Goal: Information Seeking & Learning: Check status

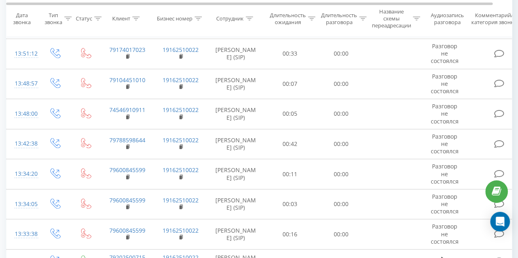
scroll to position [604, 0]
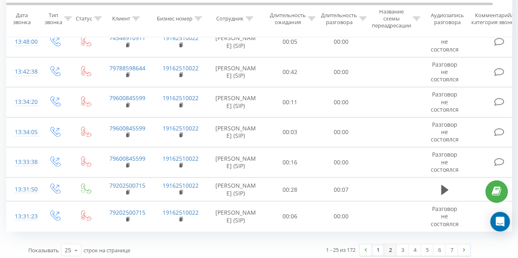
click at [391, 244] on link "2" at bounding box center [390, 249] width 12 height 11
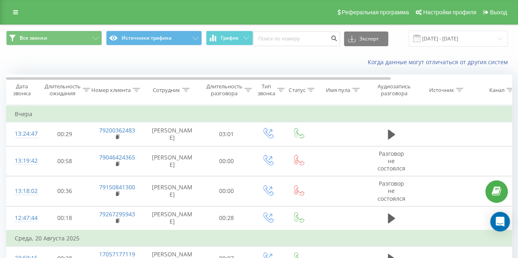
scroll to position [580, 0]
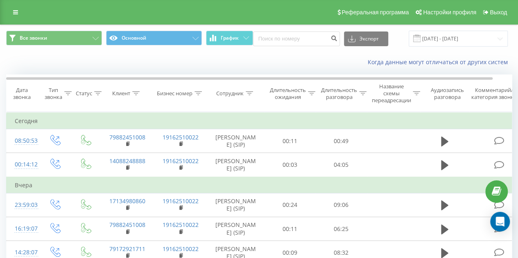
click at [352, 98] on div "Длительность разговора" at bounding box center [339, 94] width 36 height 14
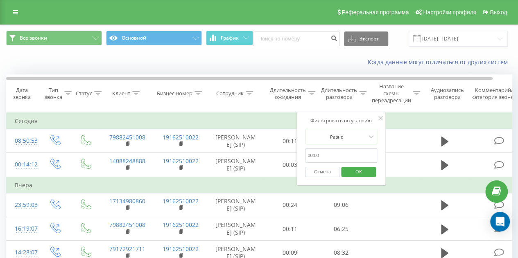
click at [311, 153] on input "text" at bounding box center [341, 156] width 72 height 14
click at [338, 138] on div at bounding box center [336, 137] width 58 height 8
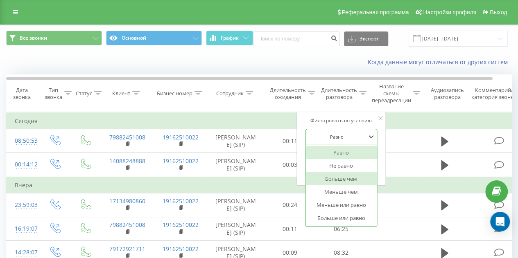
click at [354, 179] on div "Больше чем" at bounding box center [340, 178] width 71 height 13
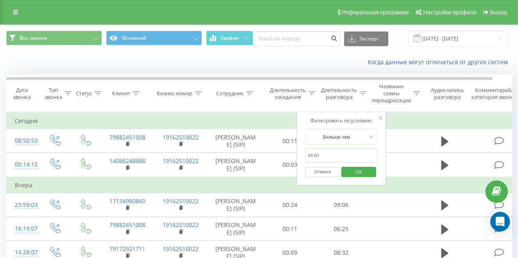
click at [330, 154] on input "text" at bounding box center [341, 156] width 72 height 14
type input "10:00"
click at [362, 168] on span "OK" at bounding box center [358, 171] width 23 height 13
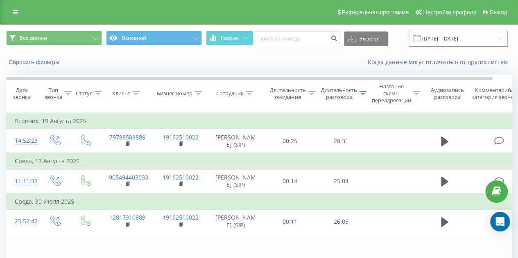
click at [435, 41] on input "[DATE] - [DATE]" at bounding box center [458, 39] width 99 height 16
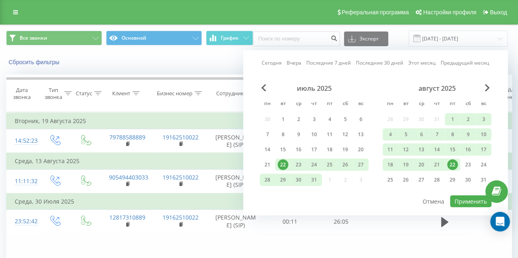
click at [260, 86] on div "июль 2025" at bounding box center [314, 88] width 109 height 8
click at [260, 87] on div "июль 2025" at bounding box center [314, 88] width 109 height 8
click at [264, 87] on span "Previous Month" at bounding box center [263, 87] width 5 height 7
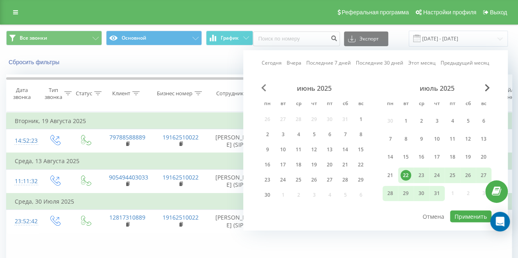
click at [264, 87] on span "Previous Month" at bounding box center [263, 87] width 5 height 7
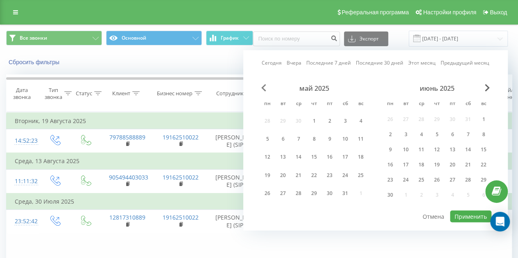
click at [264, 87] on span "Previous Month" at bounding box center [263, 87] width 5 height 7
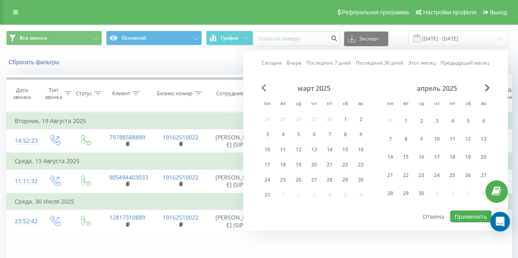
click at [264, 87] on span "Previous Month" at bounding box center [263, 87] width 5 height 7
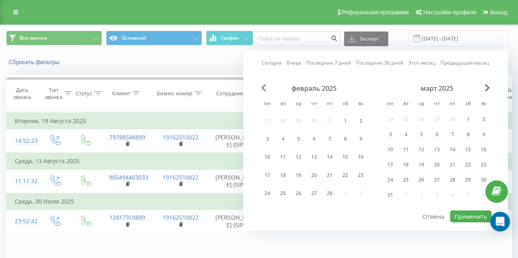
click at [264, 87] on span "Previous Month" at bounding box center [263, 87] width 5 height 7
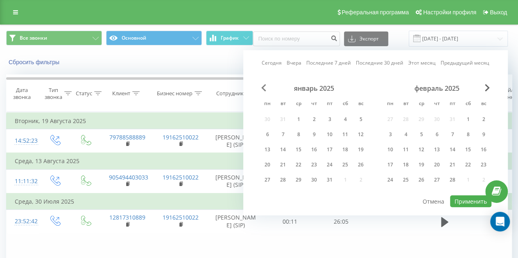
click at [264, 87] on span "Previous Month" at bounding box center [263, 87] width 5 height 7
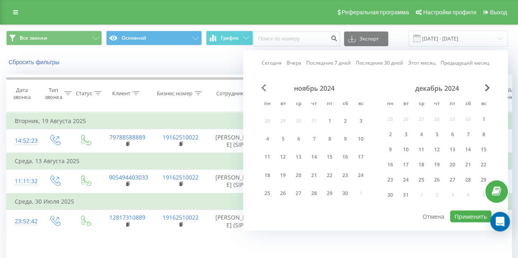
click at [264, 87] on span "Previous Month" at bounding box center [263, 87] width 5 height 7
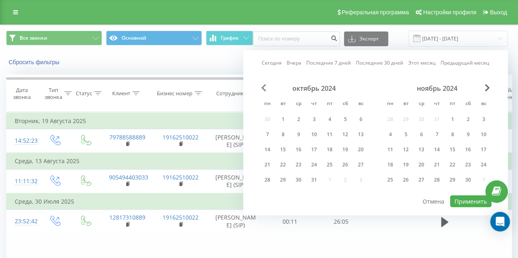
click at [264, 87] on span "Previous Month" at bounding box center [263, 87] width 5 height 7
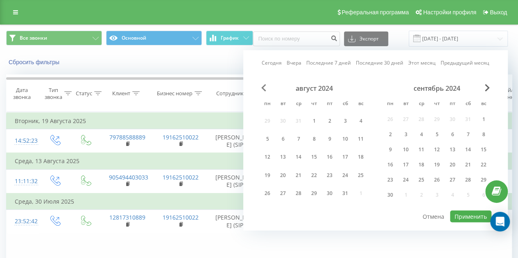
click at [264, 87] on span "Previous Month" at bounding box center [263, 87] width 5 height 7
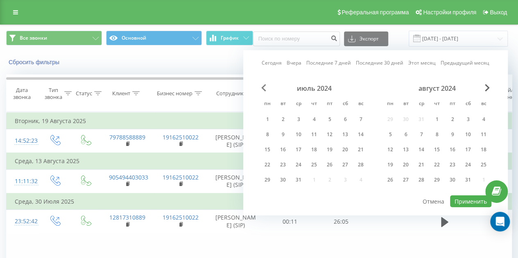
click at [264, 87] on span "Previous Month" at bounding box center [263, 87] width 5 height 7
click at [264, 88] on span "Previous Month" at bounding box center [263, 87] width 5 height 7
click at [263, 88] on span "Previous Month" at bounding box center [263, 87] width 5 height 7
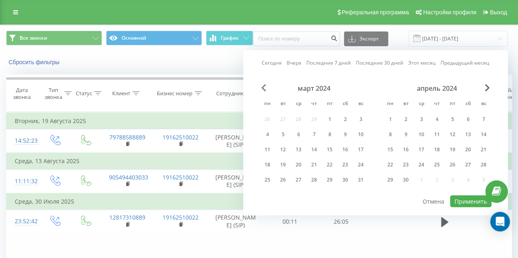
click at [263, 88] on span "Previous Month" at bounding box center [263, 87] width 5 height 7
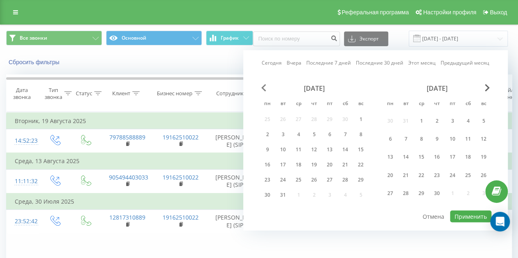
click at [263, 89] on span "Previous Month" at bounding box center [263, 87] width 5 height 7
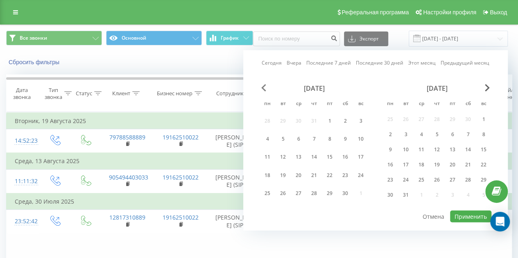
click at [263, 89] on span "Previous Month" at bounding box center [263, 87] width 5 height 7
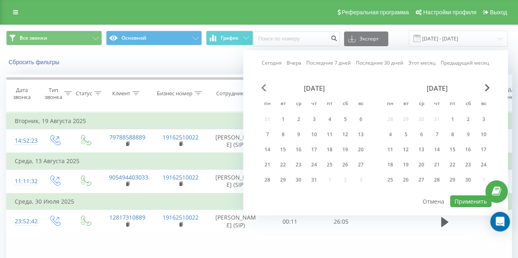
click at [263, 89] on span "Previous Month" at bounding box center [263, 87] width 5 height 7
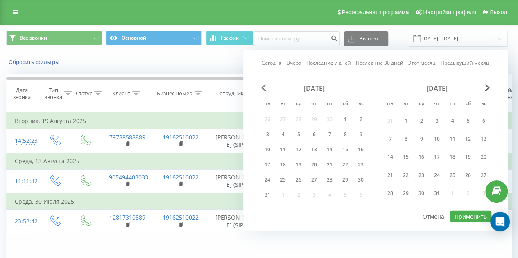
click at [262, 89] on span "Previous Month" at bounding box center [263, 87] width 5 height 7
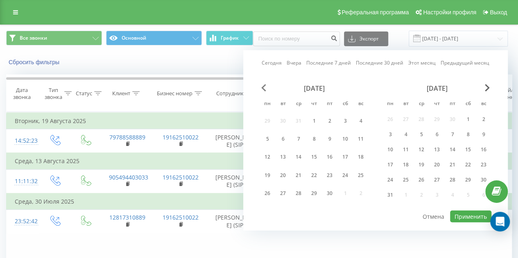
click at [264, 84] on span "Previous Month" at bounding box center [263, 87] width 5 height 7
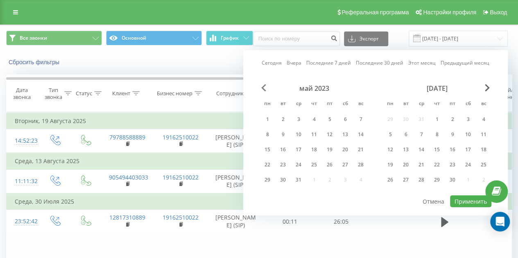
click at [264, 84] on span "Previous Month" at bounding box center [263, 87] width 5 height 7
click at [299, 117] on div "1" at bounding box center [298, 119] width 11 height 11
click at [474, 196] on button "Применить" at bounding box center [470, 202] width 41 height 12
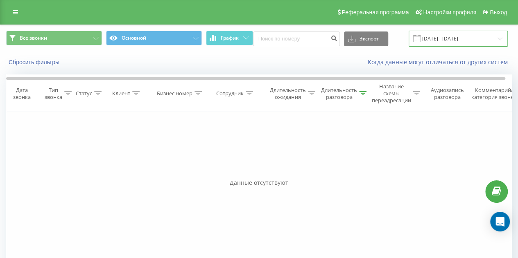
click at [471, 39] on input "[DATE] - [DATE]" at bounding box center [458, 39] width 99 height 16
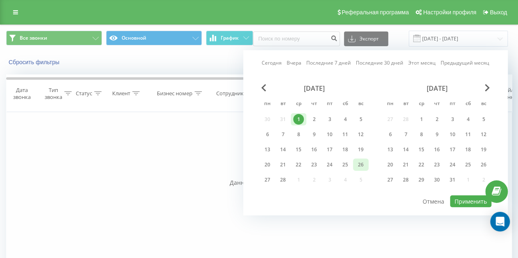
click at [361, 163] on div "26" at bounding box center [360, 165] width 11 height 11
click at [296, 118] on div "1" at bounding box center [298, 119] width 11 height 11
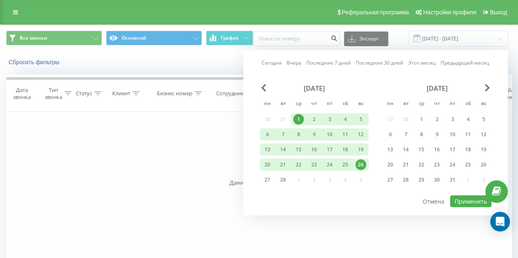
click at [296, 118] on div "1" at bounding box center [298, 119] width 11 height 11
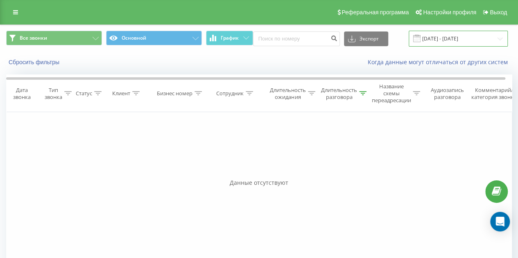
click at [465, 40] on input "[DATE] - [DATE]" at bounding box center [458, 39] width 99 height 16
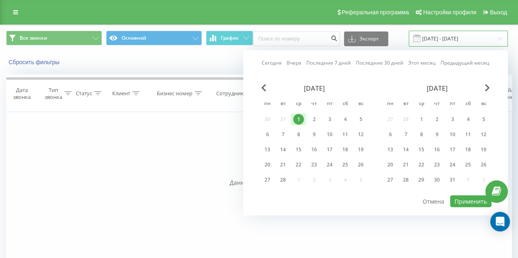
click at [463, 38] on input "[DATE] - [DATE]" at bounding box center [458, 39] width 99 height 16
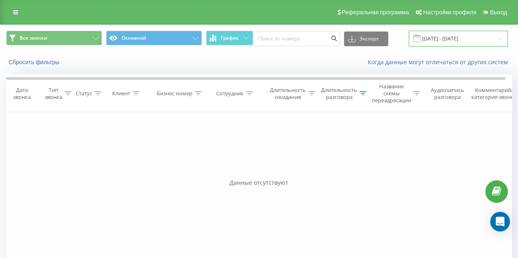
click at [463, 39] on input "[DATE] - [DATE]" at bounding box center [458, 39] width 99 height 16
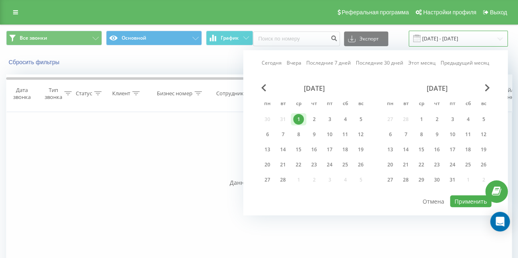
click at [483, 36] on input "[DATE] - [DATE]" at bounding box center [458, 39] width 99 height 16
click at [465, 142] on div "[DATE] пн вт ср чт пт сб вс 27 28 1 2 3 4 5 6 7 8 9 10 11 12 13 14 15 16 17 18 …" at bounding box center [436, 136] width 109 height 105
click at [485, 86] on span "Next Month" at bounding box center [487, 87] width 5 height 7
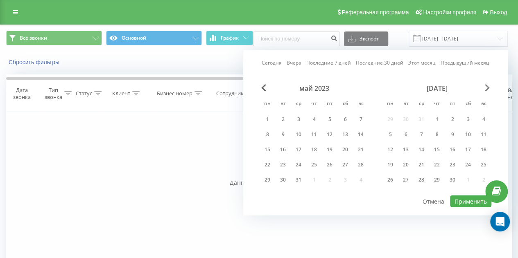
click at [486, 86] on span "Next Month" at bounding box center [487, 87] width 5 height 7
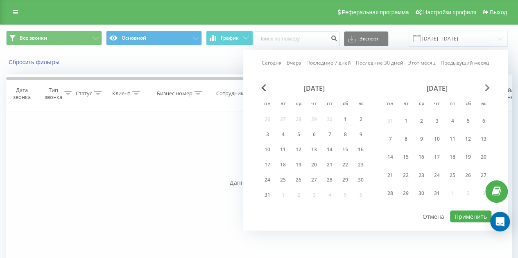
click at [486, 87] on span "Next Month" at bounding box center [487, 87] width 5 height 7
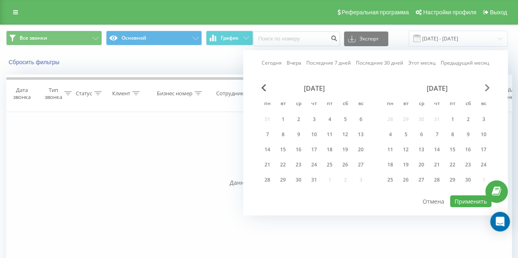
click at [486, 88] on span "Next Month" at bounding box center [487, 87] width 5 height 7
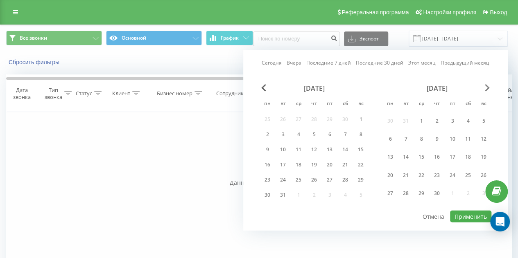
click at [486, 88] on span "Next Month" at bounding box center [487, 87] width 5 height 7
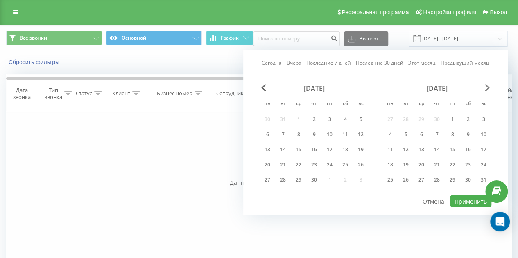
click at [486, 88] on span "Next Month" at bounding box center [487, 87] width 5 height 7
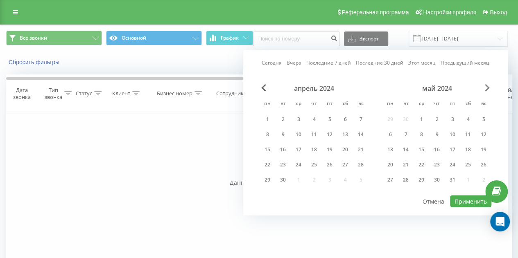
click at [486, 88] on span "Next Month" at bounding box center [487, 87] width 5 height 7
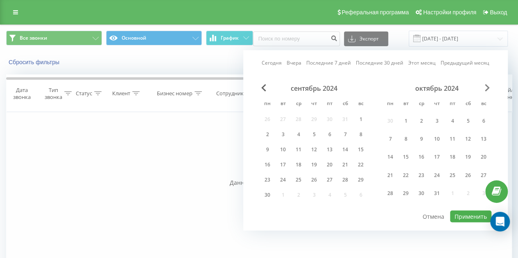
click at [487, 89] on span "Next Month" at bounding box center [487, 87] width 5 height 7
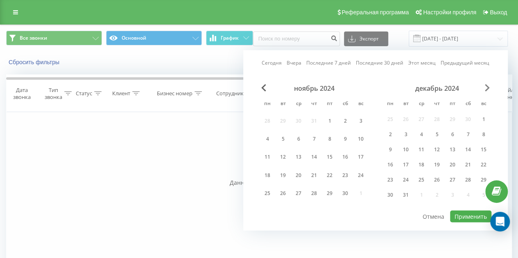
click at [487, 89] on span "Next Month" at bounding box center [487, 87] width 5 height 7
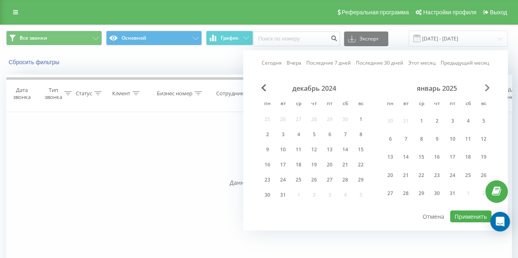
click at [487, 89] on span "Next Month" at bounding box center [487, 87] width 5 height 7
click at [487, 90] on span "Next Month" at bounding box center [487, 87] width 5 height 7
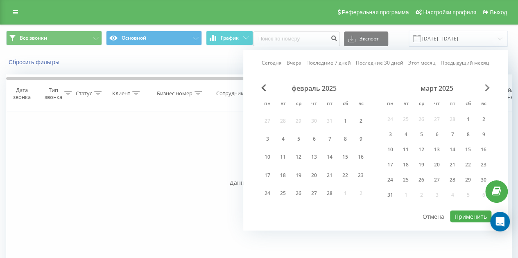
click at [487, 90] on span "Next Month" at bounding box center [487, 87] width 5 height 7
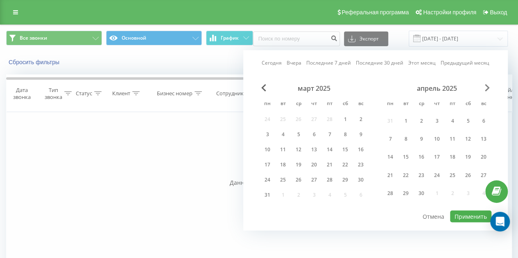
click at [488, 90] on span "Next Month" at bounding box center [487, 87] width 5 height 7
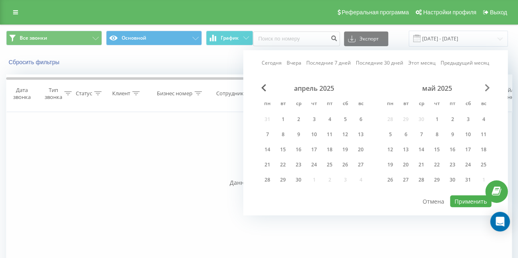
click at [488, 90] on span "Next Month" at bounding box center [487, 87] width 5 height 7
click at [488, 91] on span "Next Month" at bounding box center [487, 87] width 5 height 7
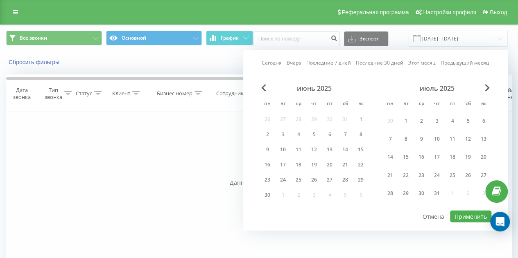
click at [488, 91] on div "июнь 2025 пн вт ср чт пт сб вс 26 27 28 29 30 31 1 2 3 4 5 6 7 8 9 10 11 12 13 …" at bounding box center [376, 147] width 232 height 126
click at [489, 92] on div "[DATE] пн вт ср чт пт сб вс 30 1 2 3 4 5 6 7 8 9 10 11 12 13 14 15 16 17 18 19 …" at bounding box center [436, 144] width 109 height 120
click at [486, 85] on span "Next Month" at bounding box center [487, 87] width 5 height 7
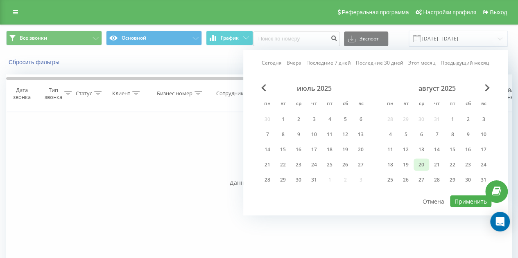
click at [424, 163] on div "20" at bounding box center [421, 165] width 11 height 11
click at [462, 202] on button "Применить" at bounding box center [470, 202] width 41 height 12
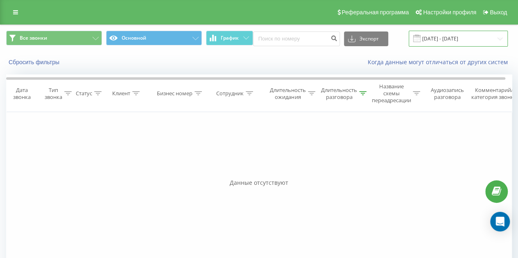
click at [438, 33] on input "[DATE] - [DATE]" at bounding box center [458, 39] width 99 height 16
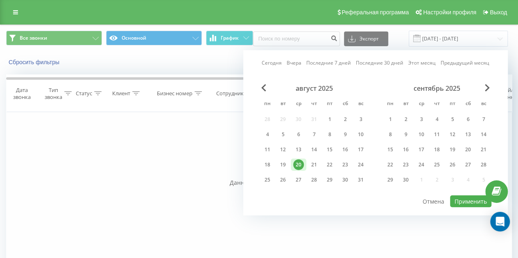
click at [463, 63] on link "Предыдущий месяц" at bounding box center [465, 63] width 49 height 8
click at [261, 88] on span "Previous Month" at bounding box center [263, 87] width 5 height 7
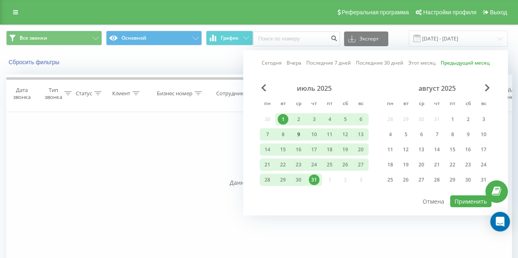
click at [289, 133] on div "8" at bounding box center [283, 135] width 16 height 12
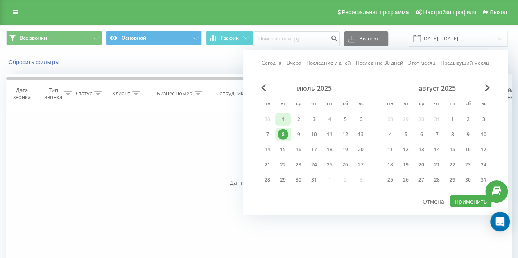
click at [276, 119] on div "1" at bounding box center [283, 119] width 16 height 12
click at [289, 120] on div "1" at bounding box center [283, 119] width 16 height 12
click at [262, 86] on span "Previous Month" at bounding box center [263, 87] width 5 height 7
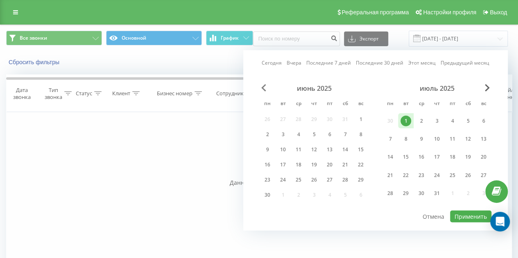
click at [262, 86] on span "Previous Month" at bounding box center [263, 87] width 5 height 7
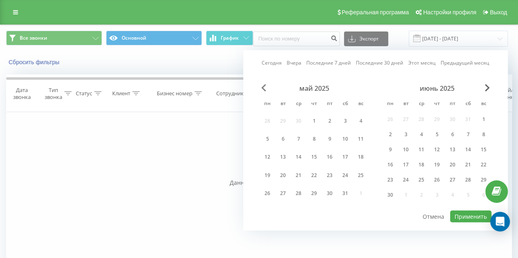
click at [262, 87] on span "Previous Month" at bounding box center [263, 87] width 5 height 7
click at [262, 88] on span "Previous Month" at bounding box center [263, 87] width 5 height 7
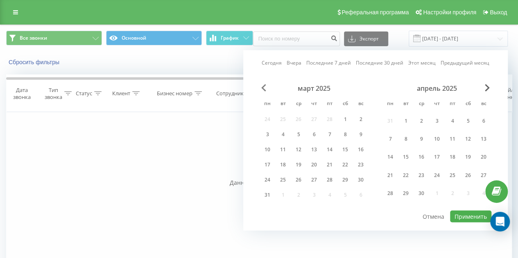
click at [262, 88] on span "Previous Month" at bounding box center [263, 87] width 5 height 7
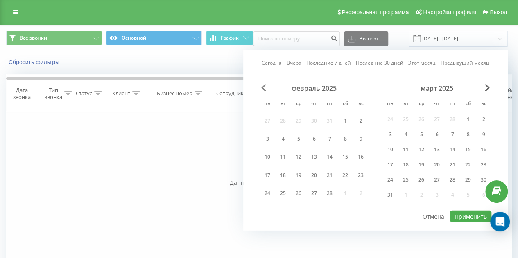
click at [262, 88] on span "Previous Month" at bounding box center [263, 87] width 5 height 7
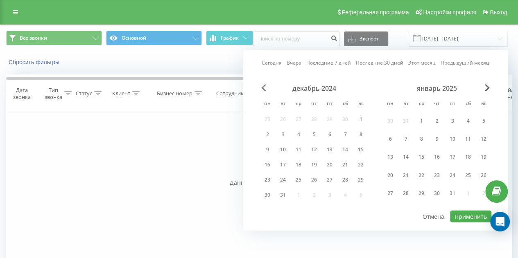
click at [262, 88] on span "Previous Month" at bounding box center [263, 87] width 5 height 7
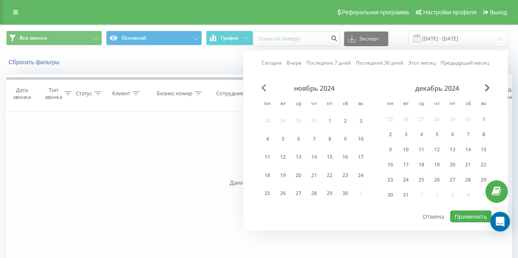
click at [263, 88] on span "Previous Month" at bounding box center [263, 87] width 5 height 7
click at [264, 89] on span "Previous Month" at bounding box center [263, 87] width 5 height 7
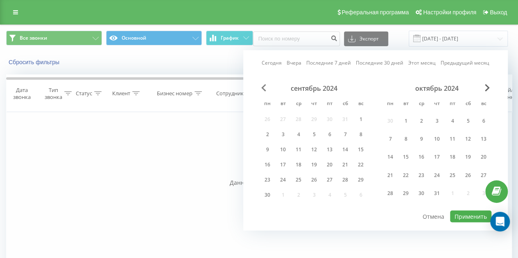
click at [264, 89] on span "Previous Month" at bounding box center [263, 87] width 5 height 7
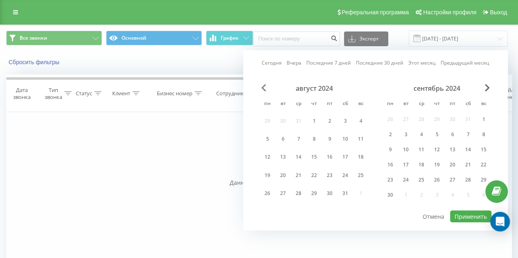
click at [264, 89] on span "Previous Month" at bounding box center [263, 87] width 5 height 7
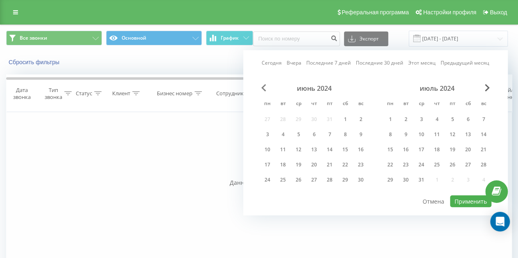
click at [264, 89] on span "Previous Month" at bounding box center [263, 87] width 5 height 7
click at [264, 90] on span "Previous Month" at bounding box center [263, 87] width 5 height 7
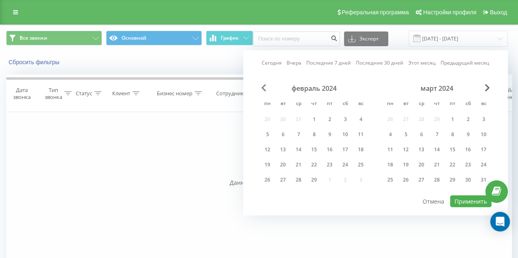
click at [264, 90] on span "Previous Month" at bounding box center [263, 87] width 5 height 7
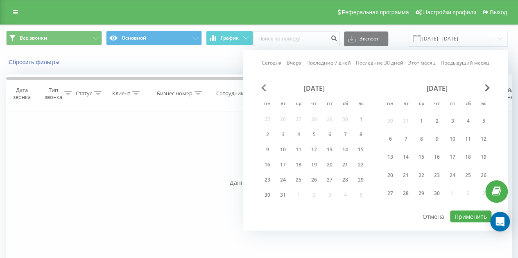
click at [265, 91] on span "Previous Month" at bounding box center [263, 87] width 5 height 7
click at [265, 92] on div "[DATE] пн вт ср чт пт сб вс 25 26 27 28 29 30 1 2 3 4 5 6 7 8 9 10 11 12 13 14 …" at bounding box center [376, 147] width 232 height 126
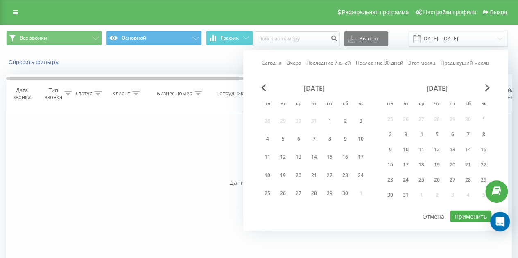
click at [265, 93] on div "[DATE] пн вт ср чт пт сб вс 28 29 30 31 1 2 3 4 5 6 7 8 9 10 11 12 13 14 15 16 …" at bounding box center [314, 144] width 109 height 120
click at [266, 93] on div "[DATE] пн вт ср чт пт сб вс 28 29 30 31 1 2 3 4 5 6 7 8 9 10 11 12 13 14 15 16 …" at bounding box center [314, 144] width 109 height 120
click at [262, 87] on span "Previous Month" at bounding box center [263, 87] width 5 height 7
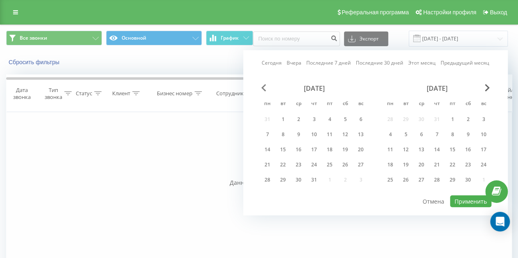
click at [262, 88] on span "Previous Month" at bounding box center [263, 87] width 5 height 7
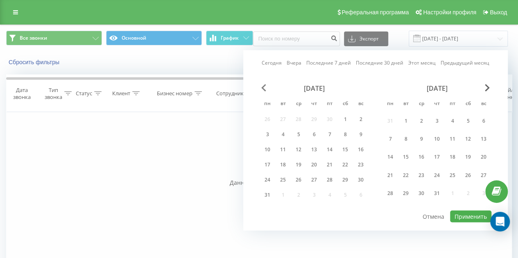
click at [262, 88] on span "Previous Month" at bounding box center [263, 87] width 5 height 7
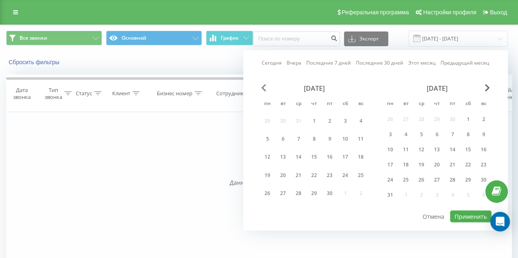
click at [262, 88] on span "Previous Month" at bounding box center [263, 87] width 5 height 7
click at [263, 89] on span "Previous Month" at bounding box center [263, 87] width 5 height 7
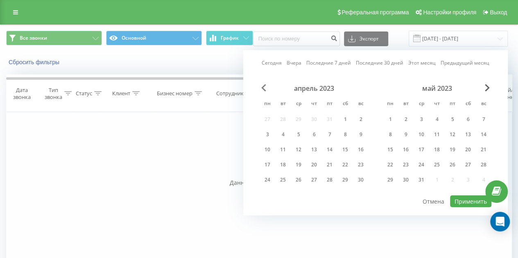
click at [263, 89] on span "Previous Month" at bounding box center [263, 87] width 5 height 7
click at [299, 115] on div "1" at bounding box center [298, 119] width 11 height 11
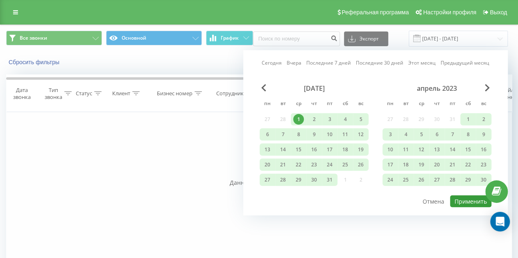
click at [465, 201] on button "Применить" at bounding box center [470, 202] width 41 height 12
type input "[DATE] - [DATE]"
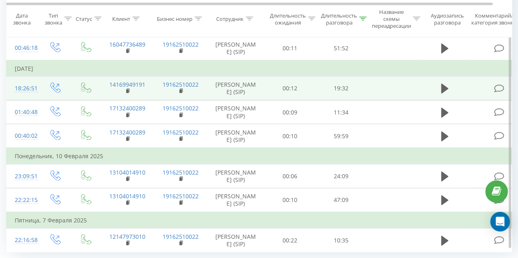
scroll to position [789, 0]
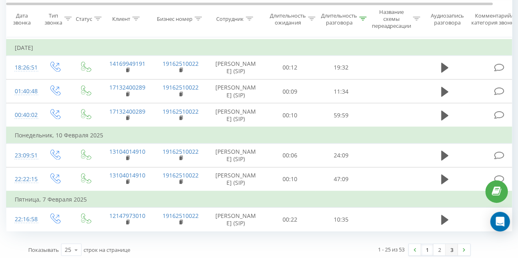
click at [448, 244] on link "3" at bounding box center [451, 249] width 12 height 11
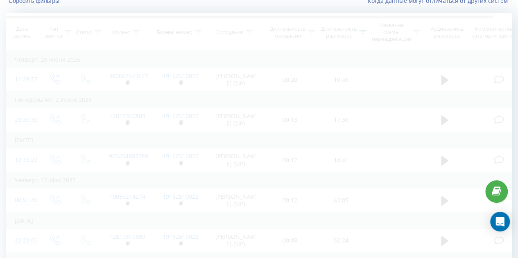
scroll to position [54, 0]
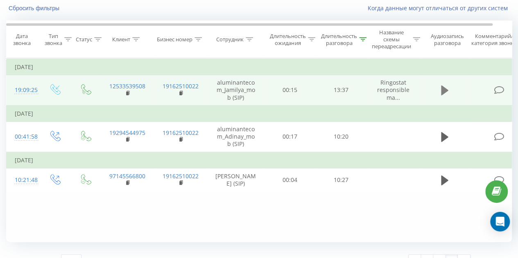
click at [444, 90] on icon at bounding box center [444, 91] width 7 height 10
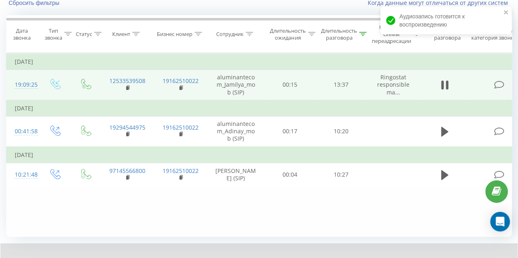
scroll to position [100, 0]
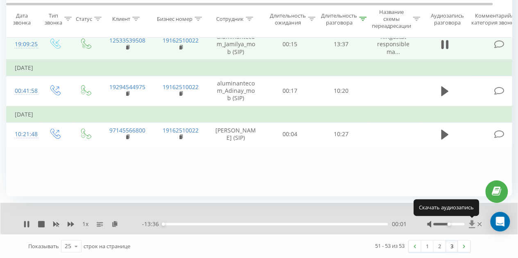
click at [472, 225] on icon at bounding box center [472, 224] width 6 height 8
click at [184, 224] on div "00:15" at bounding box center [275, 224] width 225 height 2
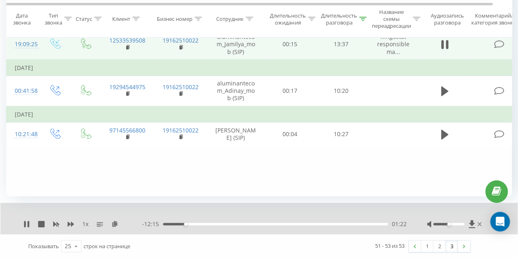
click at [201, 222] on div "- 12:15 01:22 01:22" at bounding box center [274, 224] width 264 height 8
click at [204, 224] on div "01:23" at bounding box center [275, 224] width 225 height 2
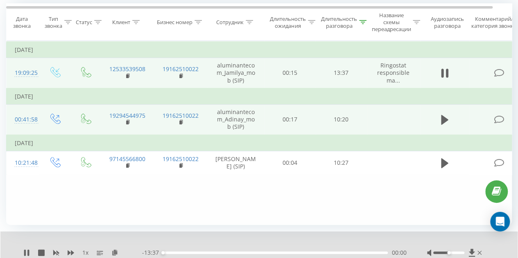
scroll to position [59, 0]
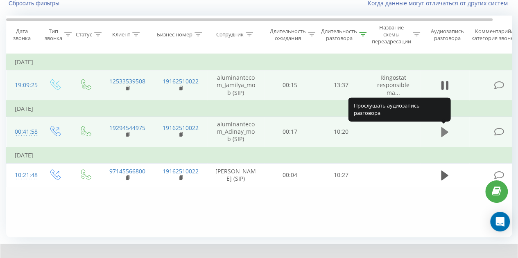
click at [441, 131] on icon at bounding box center [444, 132] width 7 height 10
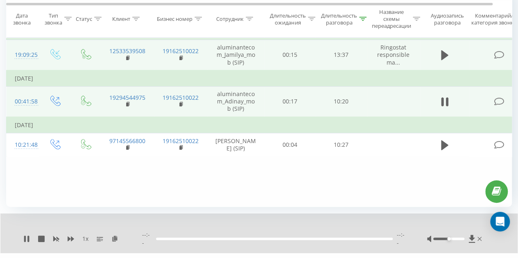
scroll to position [100, 0]
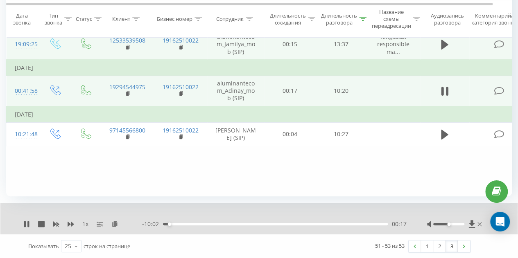
click at [180, 224] on div "00:17" at bounding box center [275, 224] width 225 height 2
click at [199, 224] on div "00:59" at bounding box center [275, 224] width 225 height 2
click at [438, 247] on link "2" at bounding box center [439, 246] width 12 height 11
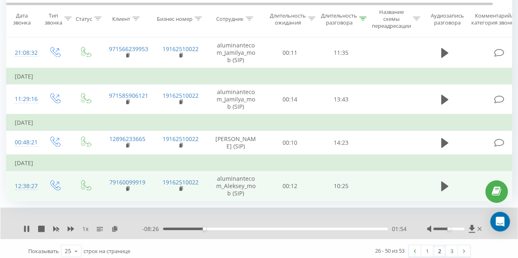
scroll to position [896, 0]
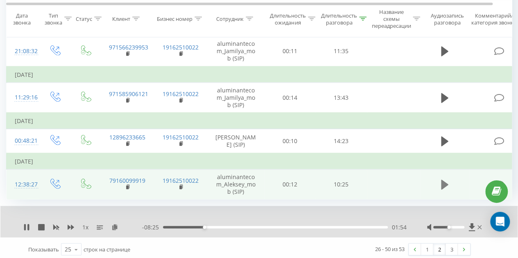
click at [443, 181] on icon at bounding box center [444, 185] width 7 height 10
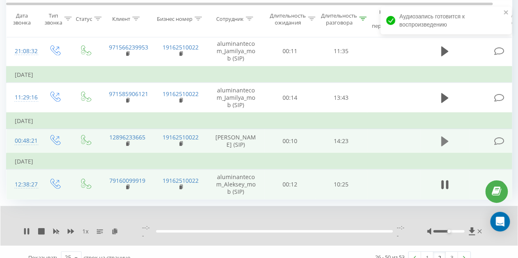
click at [441, 141] on icon at bounding box center [444, 142] width 7 height 10
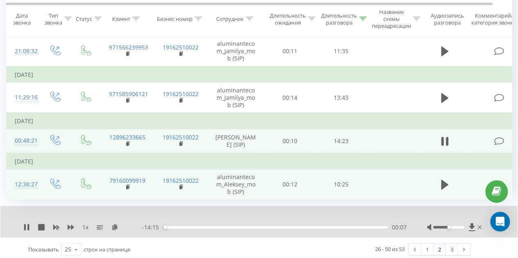
drag, startPoint x: 451, startPoint y: 225, endPoint x: 455, endPoint y: 224, distance: 4.2
click at [455, 224] on div at bounding box center [455, 228] width 56 height 8
click at [456, 226] on div at bounding box center [449, 227] width 32 height 2
click at [174, 226] on div "00:08" at bounding box center [275, 227] width 225 height 2
click at [190, 226] on div "00:55" at bounding box center [275, 227] width 225 height 2
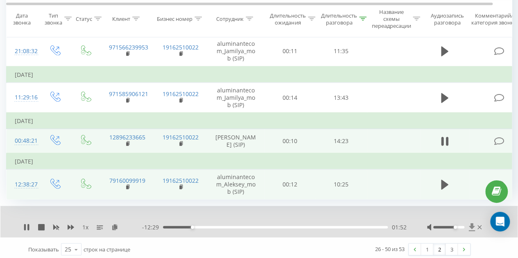
click at [472, 224] on icon at bounding box center [472, 228] width 6 height 8
click at [443, 180] on icon at bounding box center [444, 185] width 7 height 10
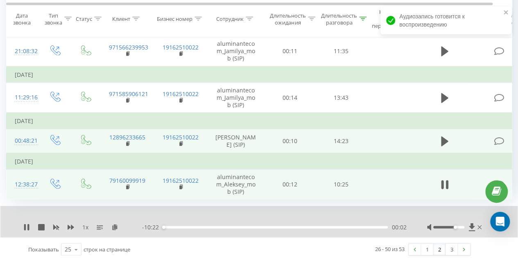
scroll to position [855, 0]
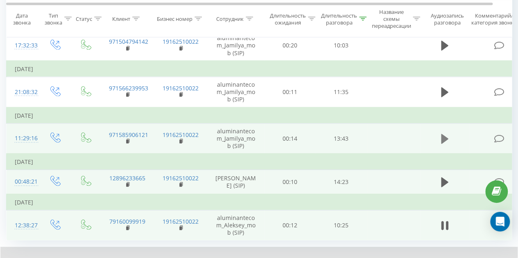
click at [443, 135] on icon at bounding box center [444, 139] width 7 height 10
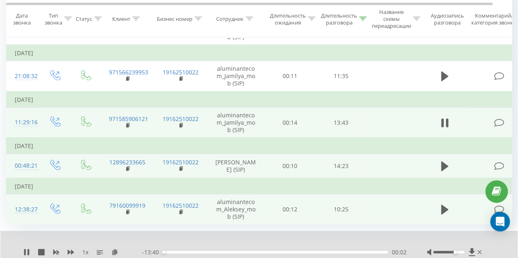
scroll to position [896, 0]
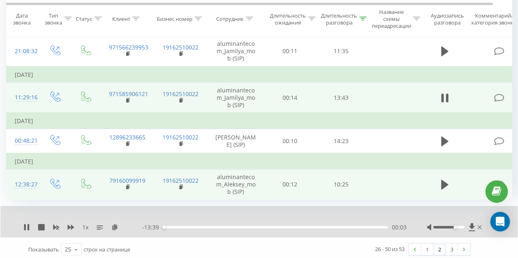
click at [177, 226] on div "00:03" at bounding box center [275, 227] width 225 height 2
click at [473, 224] on icon at bounding box center [472, 228] width 6 height 8
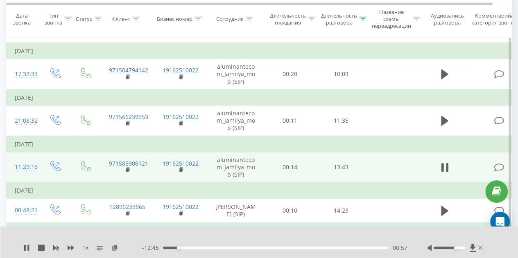
scroll to position [814, 0]
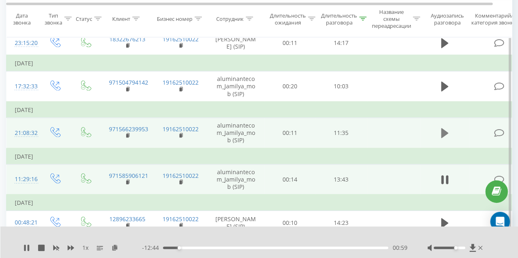
click at [444, 129] on icon at bounding box center [444, 134] width 7 height 10
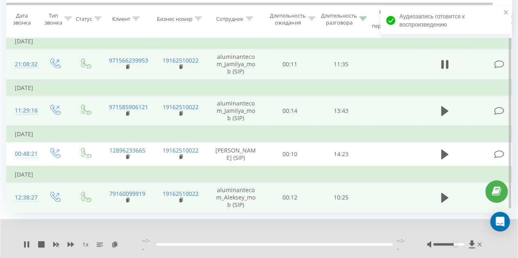
scroll to position [896, 0]
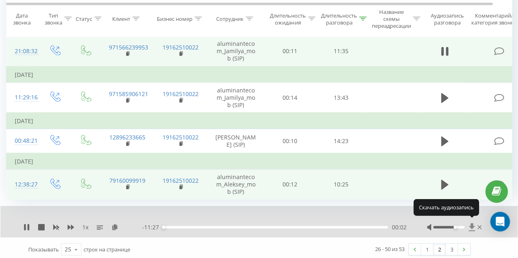
click at [471, 224] on icon at bounding box center [472, 228] width 6 height 8
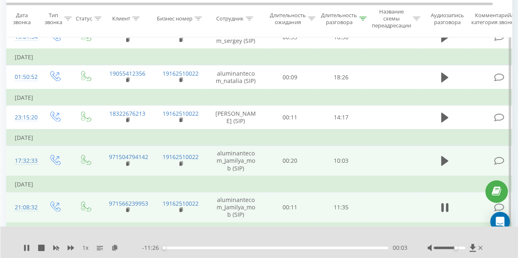
scroll to position [732, 0]
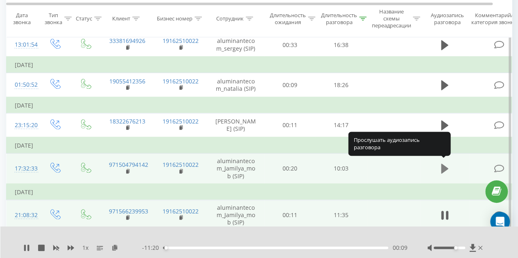
click at [444, 165] on icon at bounding box center [444, 169] width 7 height 10
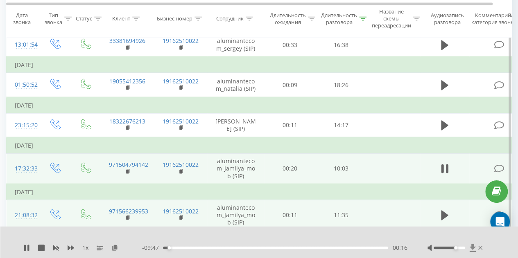
click at [472, 248] on icon at bounding box center [473, 248] width 6 height 8
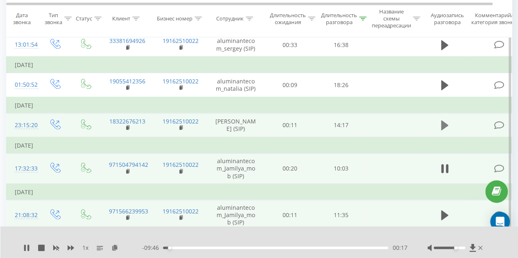
click at [443, 120] on icon at bounding box center [444, 125] width 7 height 10
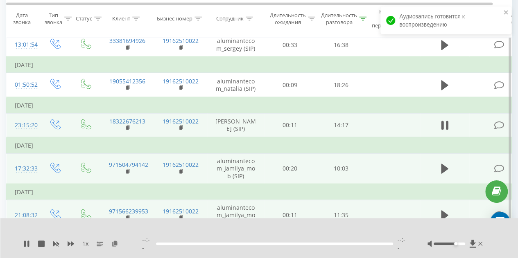
scroll to position [691, 0]
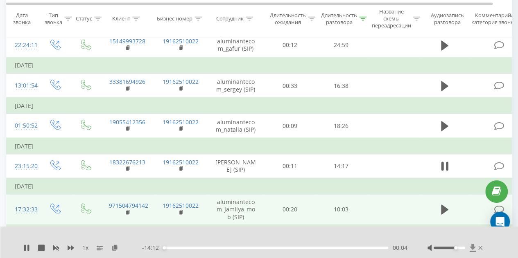
click at [472, 248] on icon at bounding box center [473, 248] width 6 height 8
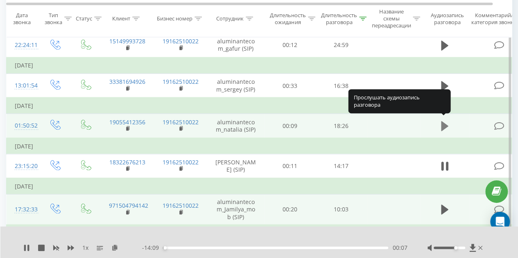
click at [444, 122] on icon at bounding box center [444, 126] width 7 height 10
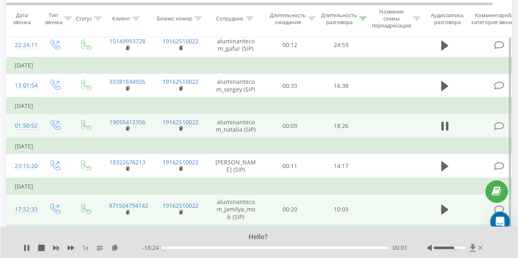
click at [472, 246] on icon at bounding box center [473, 248] width 6 height 8
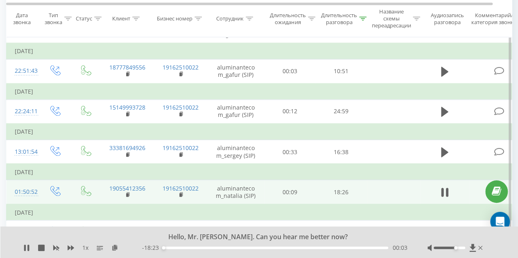
scroll to position [609, 0]
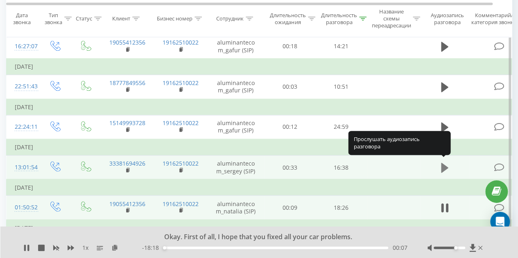
click at [448, 163] on button at bounding box center [444, 168] width 12 height 12
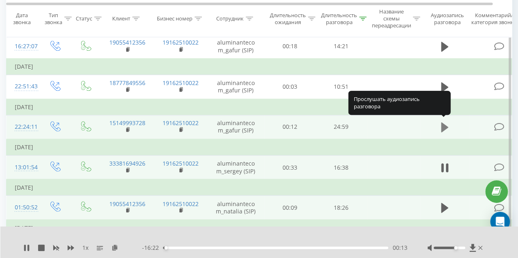
click at [443, 124] on icon at bounding box center [444, 127] width 7 height 10
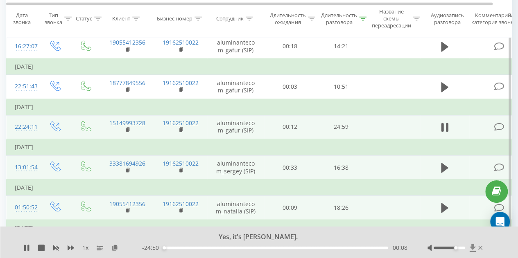
click at [472, 248] on icon at bounding box center [473, 248] width 6 height 8
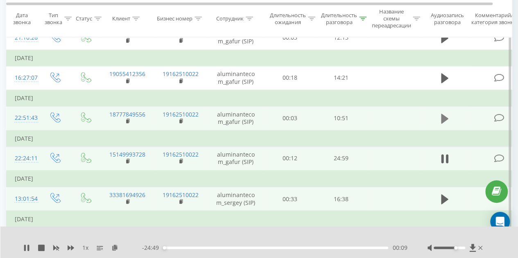
scroll to position [568, 0]
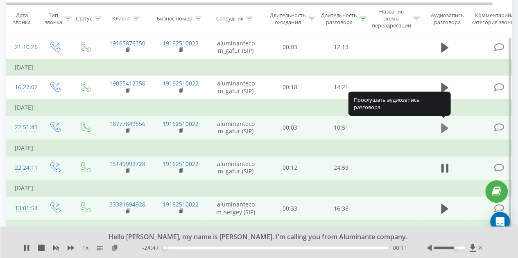
click at [445, 124] on icon at bounding box center [444, 128] width 7 height 10
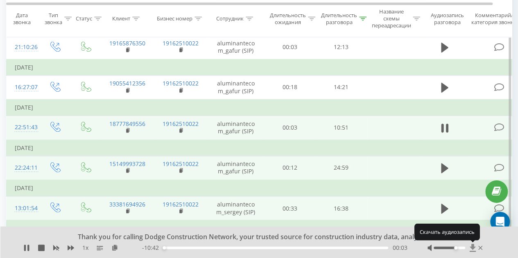
click at [473, 249] on icon at bounding box center [472, 248] width 7 height 8
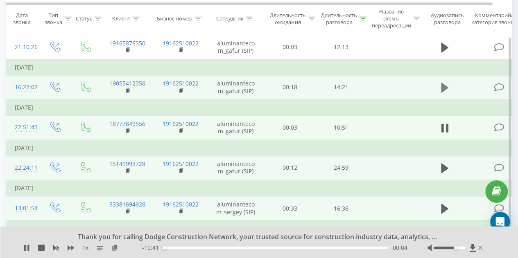
click at [442, 83] on icon at bounding box center [444, 88] width 7 height 10
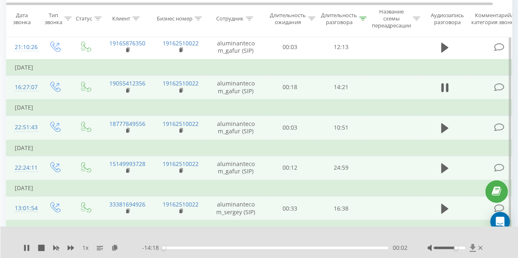
click at [475, 246] on icon at bounding box center [472, 248] width 7 height 8
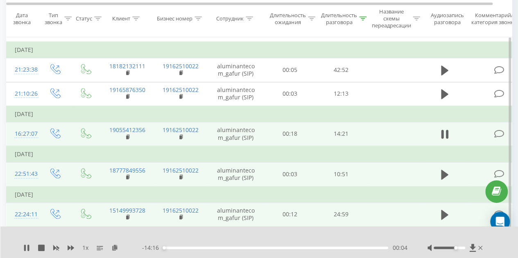
scroll to position [486, 0]
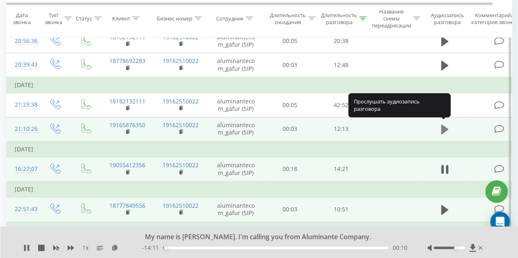
click at [445, 126] on icon at bounding box center [444, 129] width 7 height 10
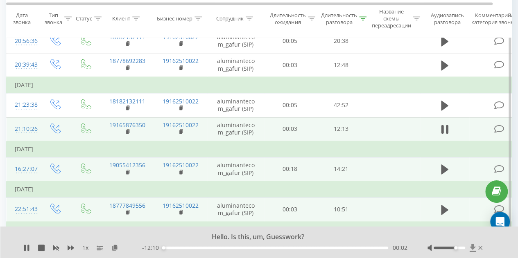
click at [471, 249] on icon at bounding box center [472, 248] width 7 height 8
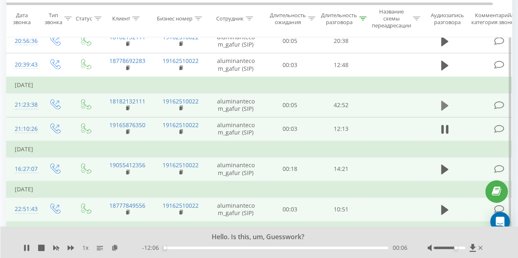
click at [444, 103] on icon at bounding box center [444, 106] width 7 height 10
click at [475, 244] on icon at bounding box center [472, 248] width 7 height 8
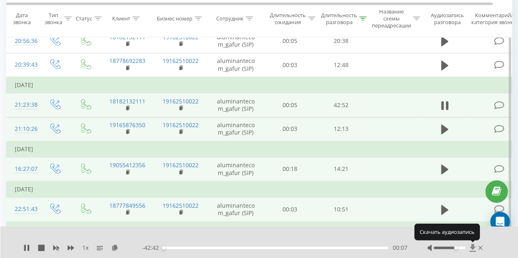
click at [472, 249] on icon at bounding box center [473, 248] width 6 height 8
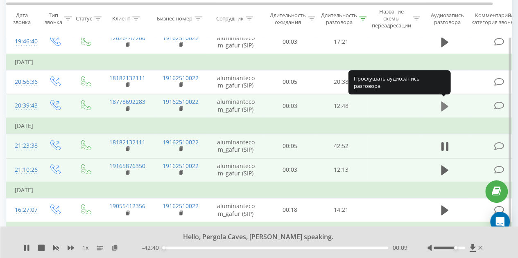
click at [444, 101] on icon at bounding box center [444, 106] width 7 height 11
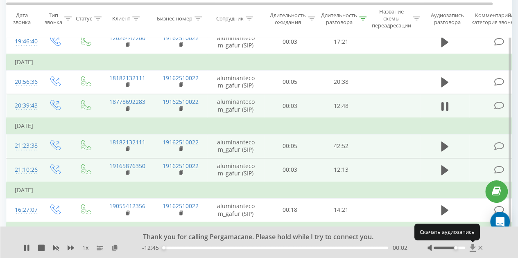
click at [473, 247] on icon at bounding box center [473, 248] width 6 height 8
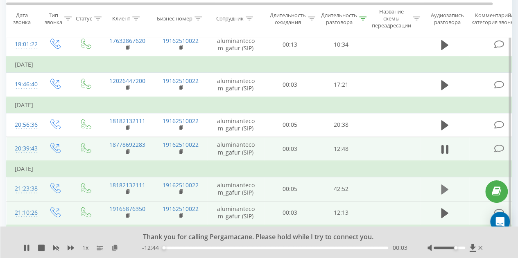
scroll to position [364, 0]
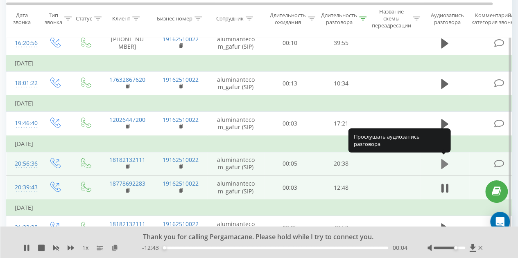
click at [444, 162] on icon at bounding box center [444, 164] width 7 height 10
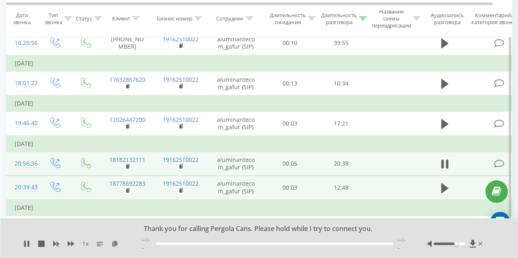
scroll to position [323, 0]
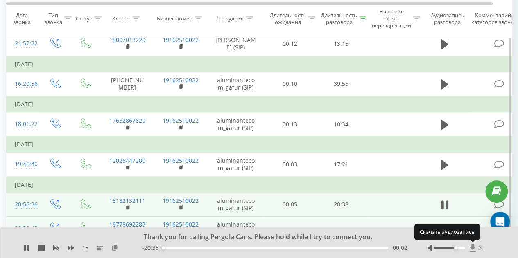
click at [471, 248] on icon at bounding box center [472, 248] width 7 height 8
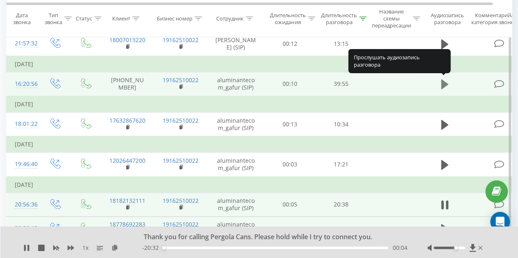
click at [444, 81] on icon at bounding box center [444, 84] width 7 height 10
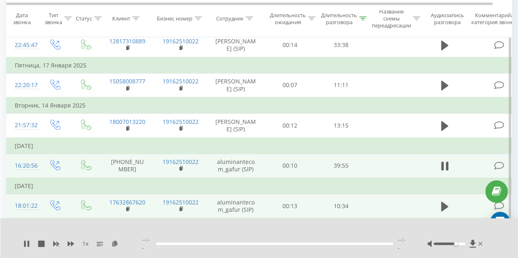
scroll to position [200, 0]
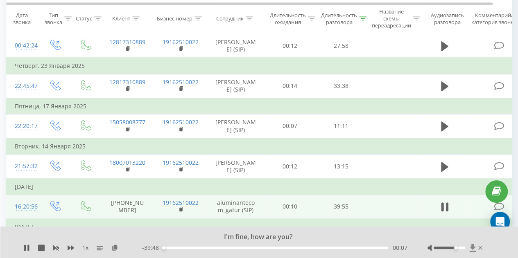
click at [471, 247] on icon at bounding box center [473, 248] width 6 height 8
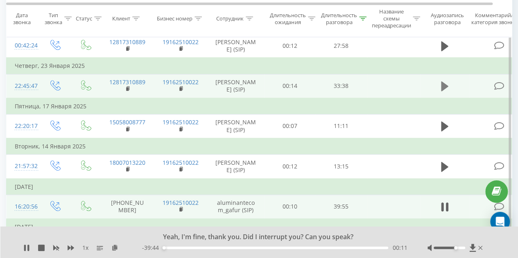
click at [443, 84] on icon at bounding box center [444, 86] width 7 height 10
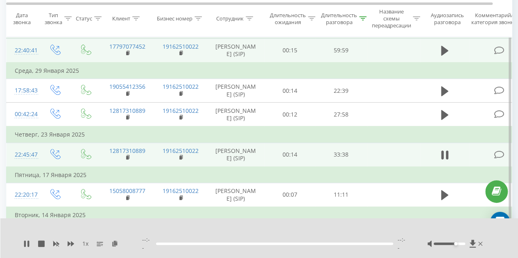
scroll to position [118, 0]
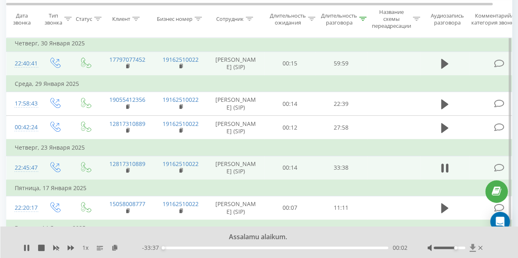
click at [473, 246] on icon at bounding box center [473, 248] width 6 height 8
click at [472, 246] on icon at bounding box center [473, 248] width 6 height 8
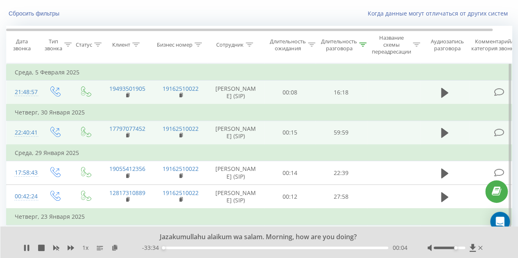
scroll to position [36, 0]
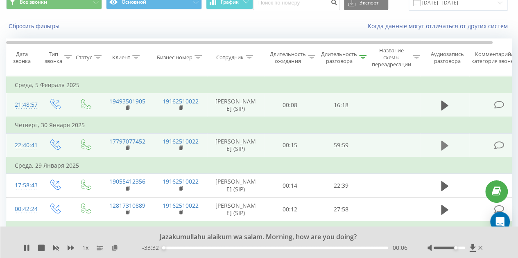
click at [443, 141] on icon at bounding box center [444, 145] width 7 height 11
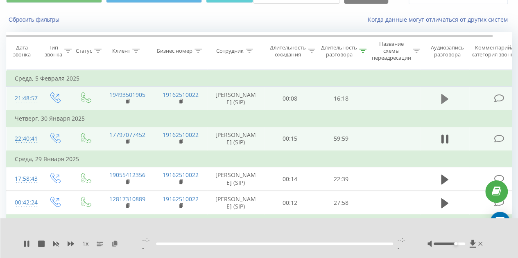
scroll to position [82, 0]
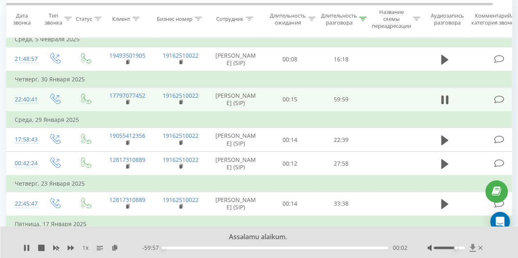
click at [472, 247] on icon at bounding box center [473, 248] width 6 height 8
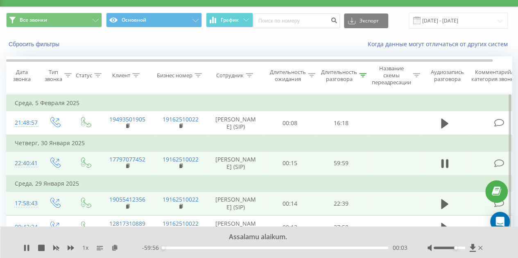
scroll to position [0, 0]
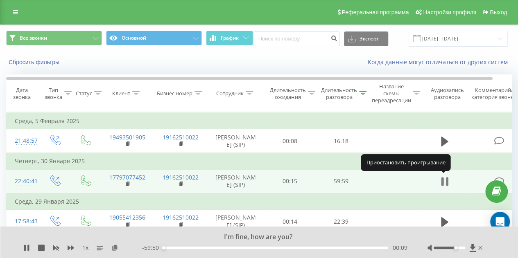
click at [443, 182] on icon at bounding box center [442, 181] width 2 height 9
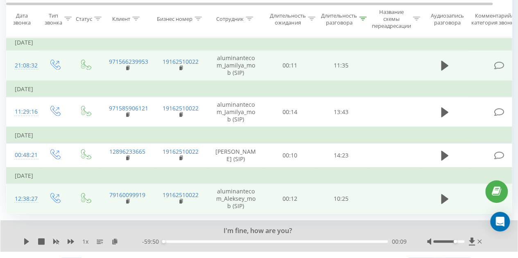
scroll to position [896, 0]
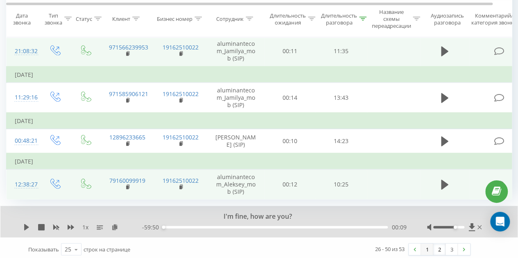
click at [425, 245] on link "1" at bounding box center [427, 249] width 12 height 11
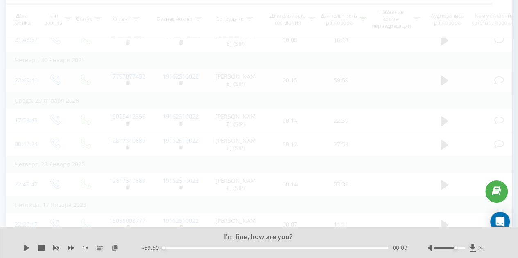
scroll to position [54, 0]
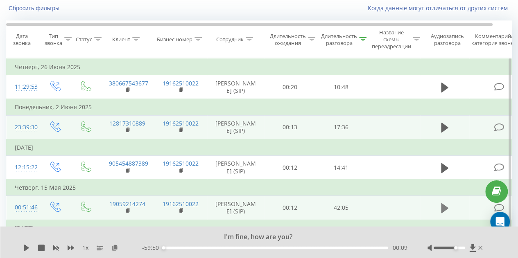
click at [442, 203] on icon at bounding box center [444, 208] width 7 height 10
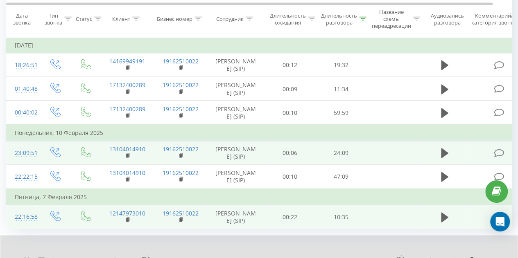
scroll to position [821, 0]
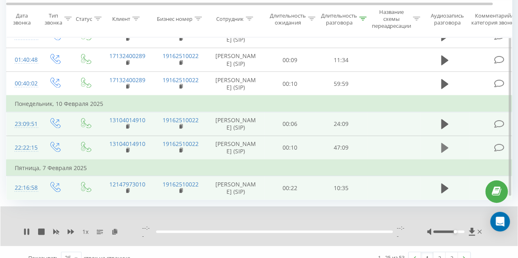
click at [445, 145] on icon at bounding box center [444, 148] width 7 height 10
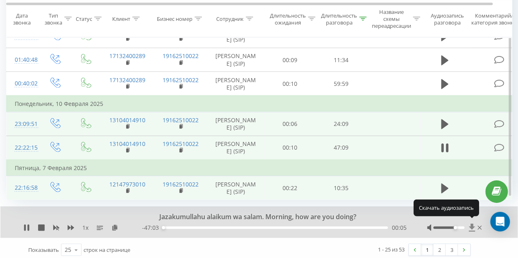
click at [472, 224] on icon at bounding box center [472, 228] width 6 height 8
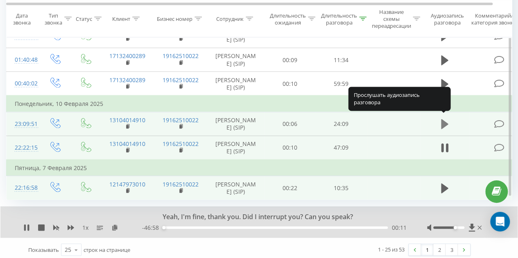
click at [444, 120] on icon at bounding box center [444, 125] width 7 height 10
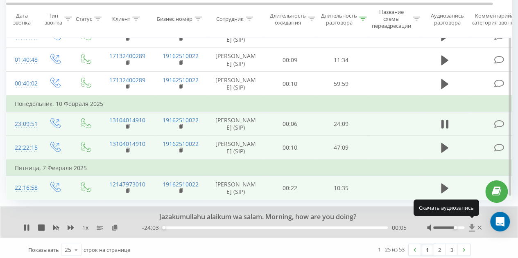
click at [468, 224] on icon at bounding box center [471, 228] width 7 height 8
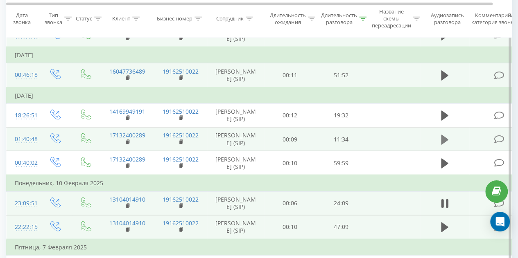
scroll to position [739, 0]
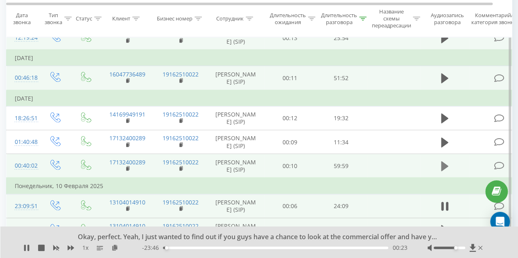
click at [443, 162] on icon at bounding box center [444, 166] width 7 height 10
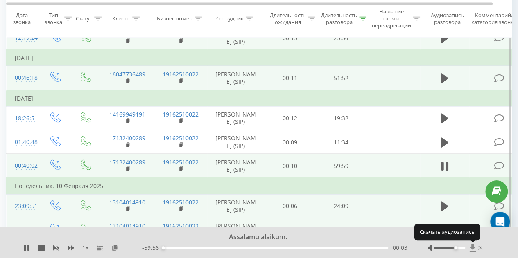
click at [472, 247] on icon at bounding box center [473, 248] width 6 height 8
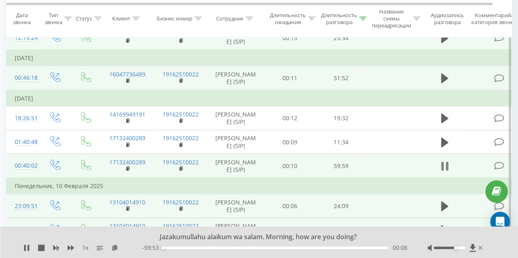
click at [443, 162] on icon at bounding box center [442, 166] width 2 height 9
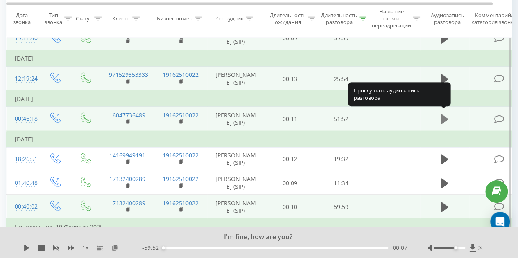
click at [443, 114] on icon at bounding box center [444, 119] width 7 height 10
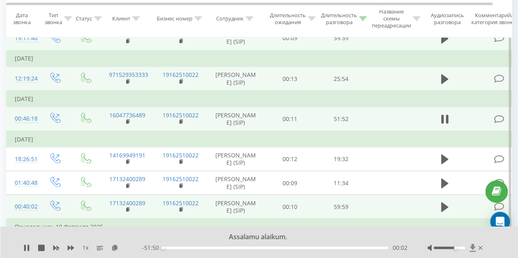
click at [470, 247] on icon at bounding box center [472, 248] width 7 height 8
click at [442, 115] on icon at bounding box center [442, 119] width 2 height 9
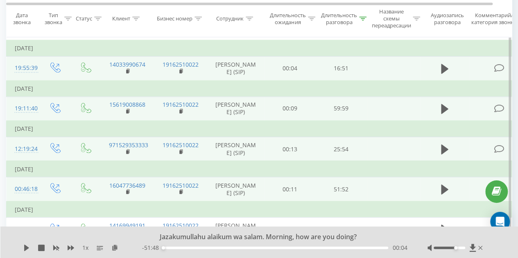
scroll to position [616, 0]
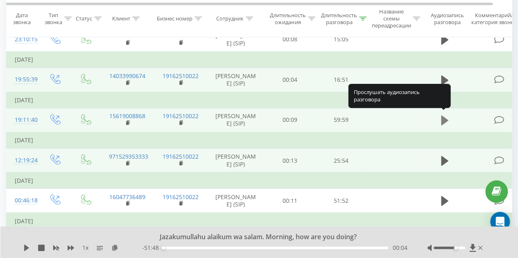
click at [442, 115] on icon at bounding box center [444, 120] width 7 height 10
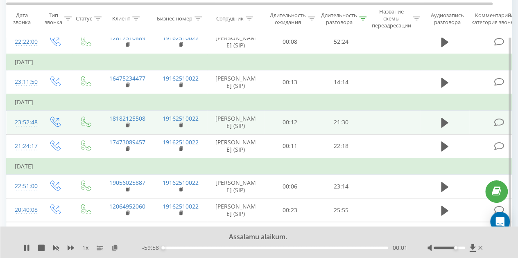
scroll to position [248, 0]
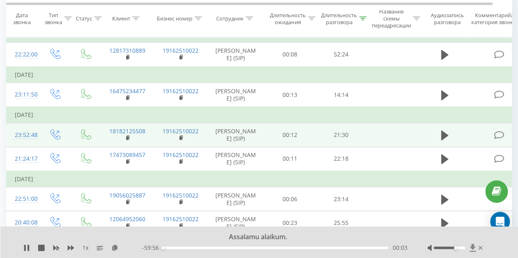
click at [471, 247] on icon at bounding box center [473, 248] width 6 height 8
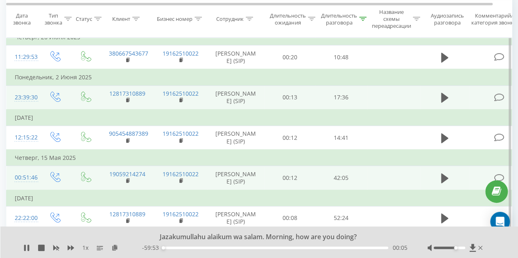
scroll to position [0, 0]
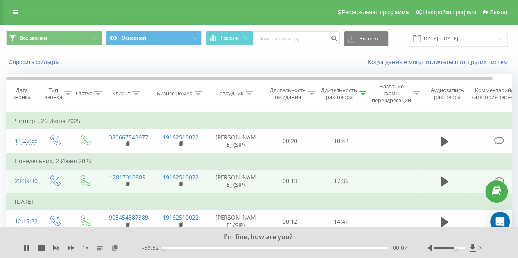
click at [246, 92] on icon at bounding box center [249, 93] width 7 height 4
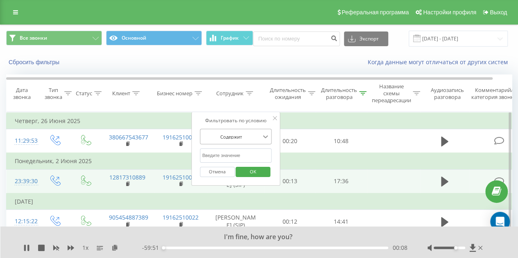
click at [266, 133] on icon at bounding box center [265, 137] width 8 height 8
click at [264, 136] on icon at bounding box center [265, 137] width 5 height 3
click at [251, 149] on input "text" at bounding box center [236, 156] width 72 height 14
click at [249, 149] on input "text" at bounding box center [236, 156] width 72 height 14
click at [275, 146] on div "Фильтровать по условию Содержит Отмена OK" at bounding box center [235, 149] width 89 height 74
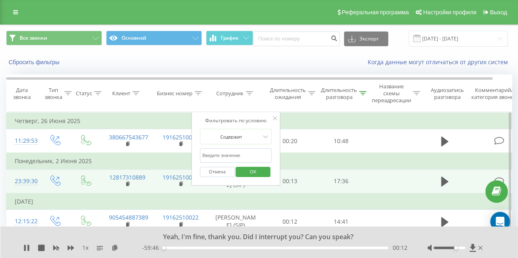
click at [275, 115] on div at bounding box center [275, 119] width 4 height 8
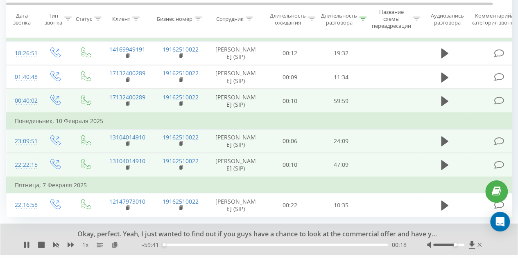
scroll to position [821, 0]
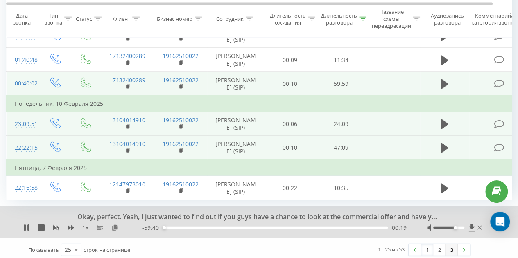
click at [453, 246] on link "3" at bounding box center [451, 249] width 12 height 11
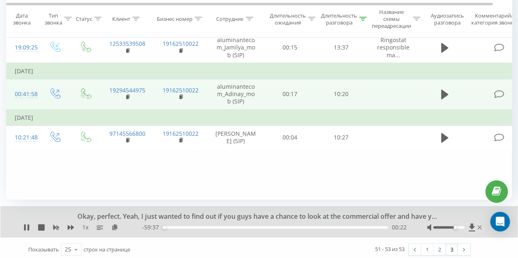
scroll to position [100, 0]
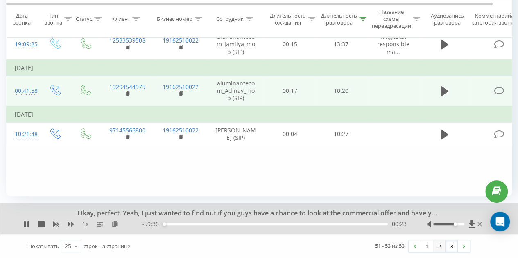
click at [440, 245] on link "2" at bounding box center [439, 246] width 12 height 11
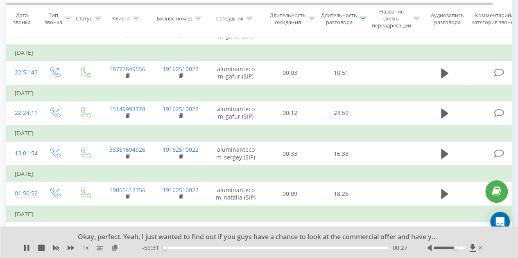
scroll to position [649, 0]
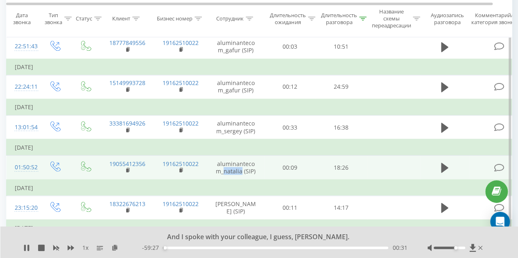
drag, startPoint x: 224, startPoint y: 168, endPoint x: 240, endPoint y: 168, distance: 15.6
click at [242, 168] on td "aluminantecom_natalia (SIP)" at bounding box center [235, 168] width 57 height 24
copy td "[PERSON_NAME]"
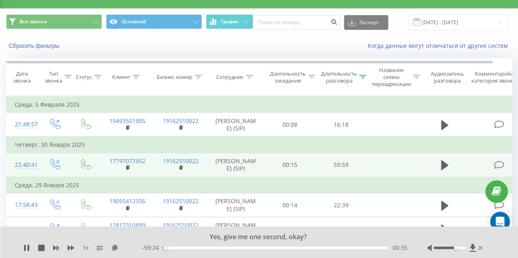
scroll to position [0, 0]
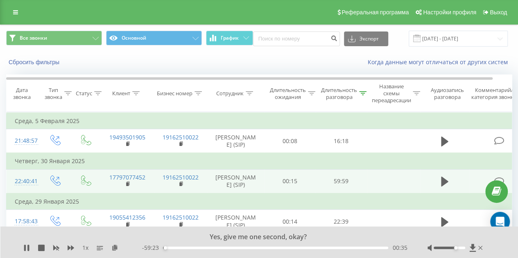
click at [233, 96] on div "Сотрудник" at bounding box center [229, 93] width 27 height 7
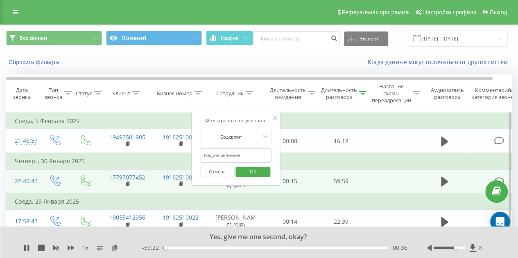
click at [233, 157] on input "text" at bounding box center [236, 156] width 72 height 14
paste input "[PERSON_NAME]"
type input "[PERSON_NAME]"
click at [249, 171] on span "OK" at bounding box center [253, 171] width 23 height 13
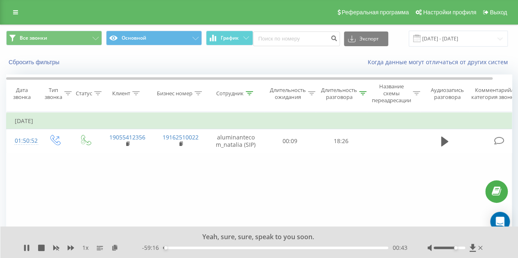
click at [366, 90] on div at bounding box center [362, 93] width 7 height 7
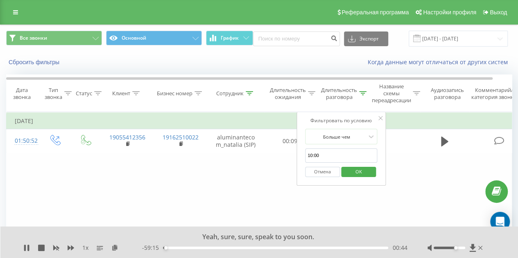
click at [311, 153] on input "10:00" at bounding box center [341, 156] width 72 height 14
click at [360, 167] on span "OK" at bounding box center [358, 171] width 23 height 13
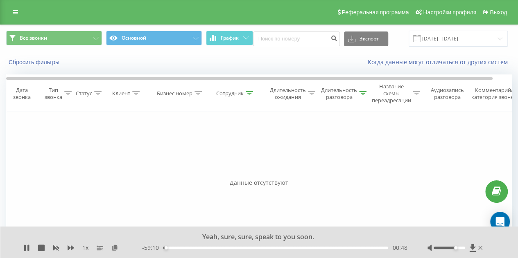
click at [365, 90] on div at bounding box center [362, 93] width 7 height 7
click at [311, 156] on input "50:00" at bounding box center [341, 156] width 72 height 14
type input "05:00"
click at [355, 172] on span "OK" at bounding box center [358, 171] width 23 height 13
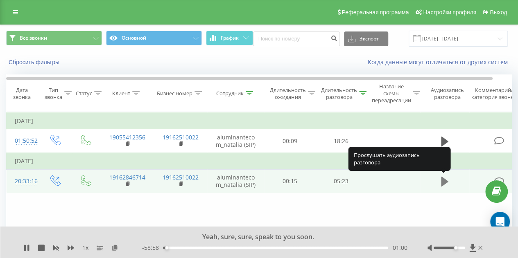
click at [444, 180] on icon at bounding box center [444, 182] width 7 height 10
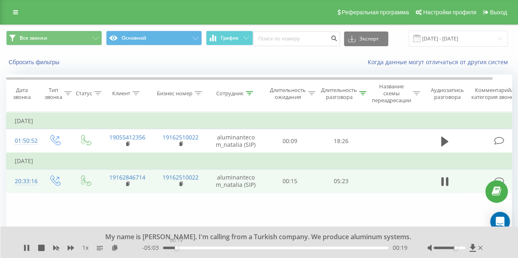
click at [176, 249] on div "00:19" at bounding box center [275, 248] width 225 height 2
click at [207, 247] on div "00:20" at bounding box center [275, 248] width 225 height 2
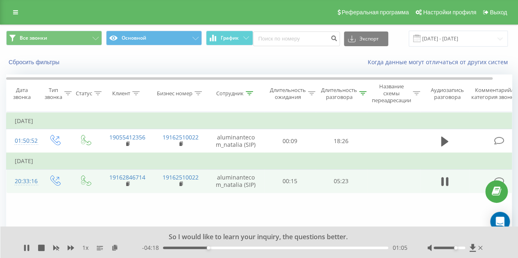
click at [237, 248] on div "01:05" at bounding box center [275, 248] width 225 height 2
click at [265, 247] on div "01:47" at bounding box center [275, 248] width 225 height 2
click at [294, 248] on div "02:29" at bounding box center [275, 248] width 225 height 2
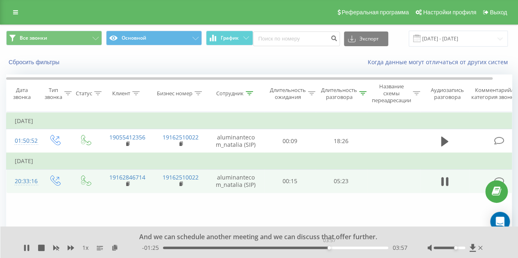
click at [329, 248] on div "03:57" at bounding box center [275, 248] width 225 height 2
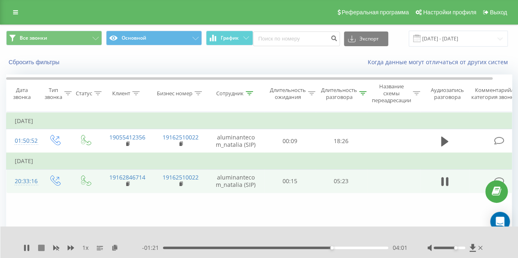
click at [39, 248] on icon at bounding box center [41, 248] width 7 height 7
